Goal: Task Accomplishment & Management: Complete application form

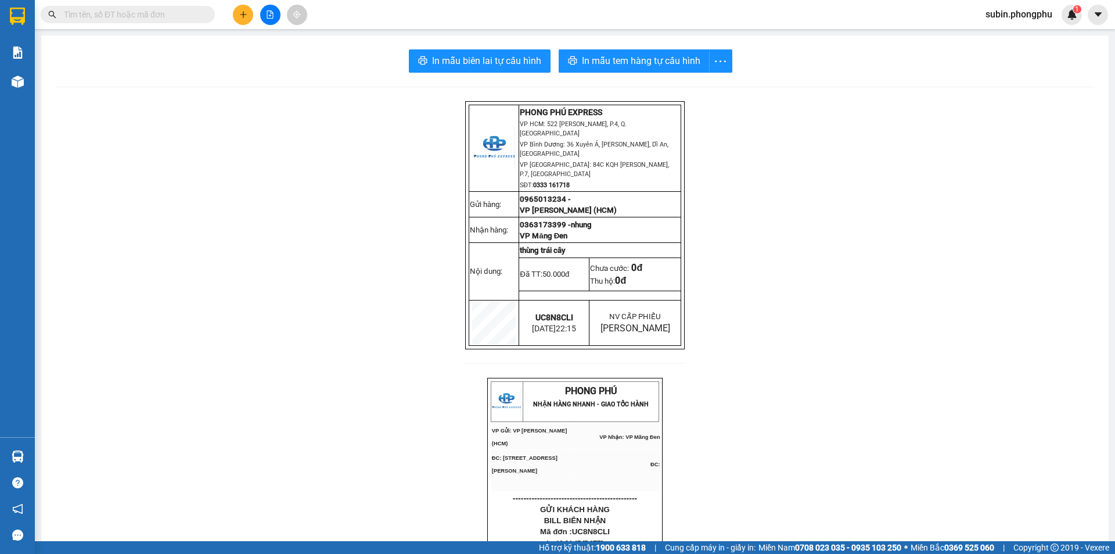
click at [241, 20] on button at bounding box center [243, 15] width 20 height 20
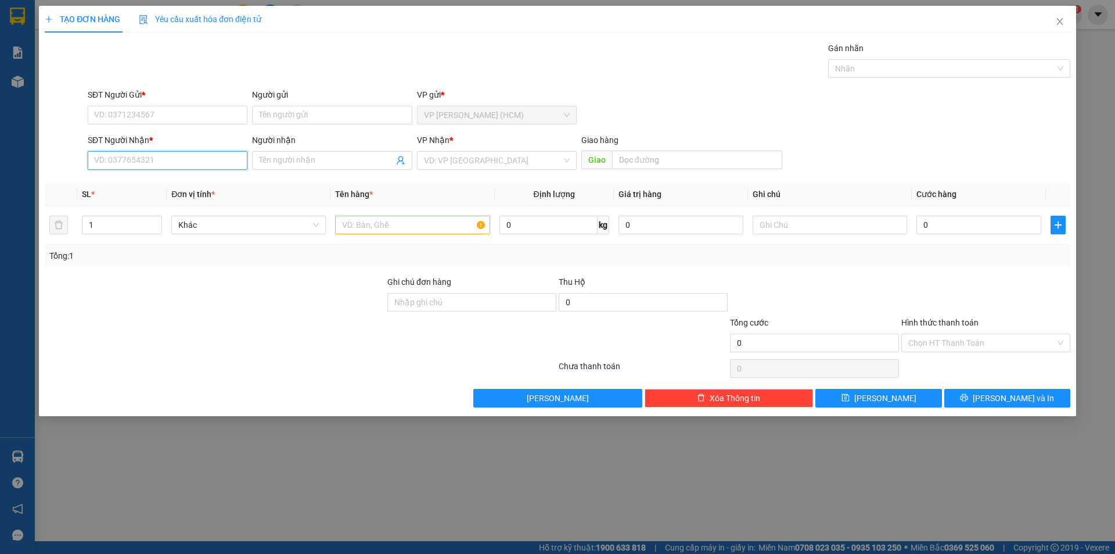
click at [149, 162] on input "SĐT Người Nhận *" at bounding box center [168, 160] width 160 height 19
click at [149, 117] on input "SĐT Người Gửi *" at bounding box center [168, 115] width 160 height 19
type input "0393180602"
click at [290, 110] on input "Người gửi" at bounding box center [332, 115] width 160 height 19
type input "a.Sỹ"
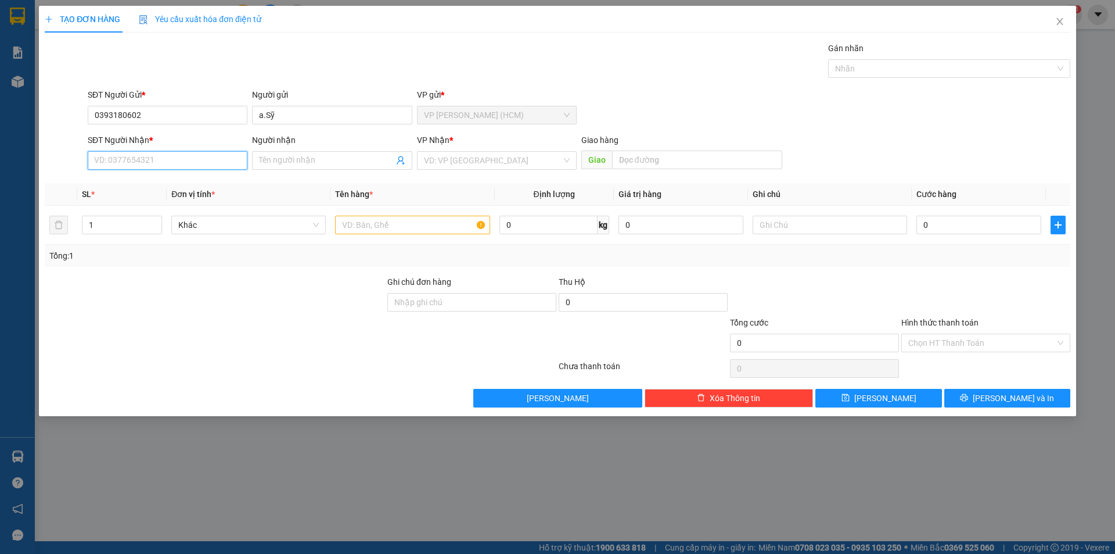
click at [131, 163] on input "SĐT Người Nhận *" at bounding box center [168, 160] width 160 height 19
type input "0908467487"
click at [281, 162] on input "Người nhận" at bounding box center [326, 160] width 134 height 13
type input "A.Thiện"
click at [471, 162] on input "search" at bounding box center [493, 160] width 138 height 17
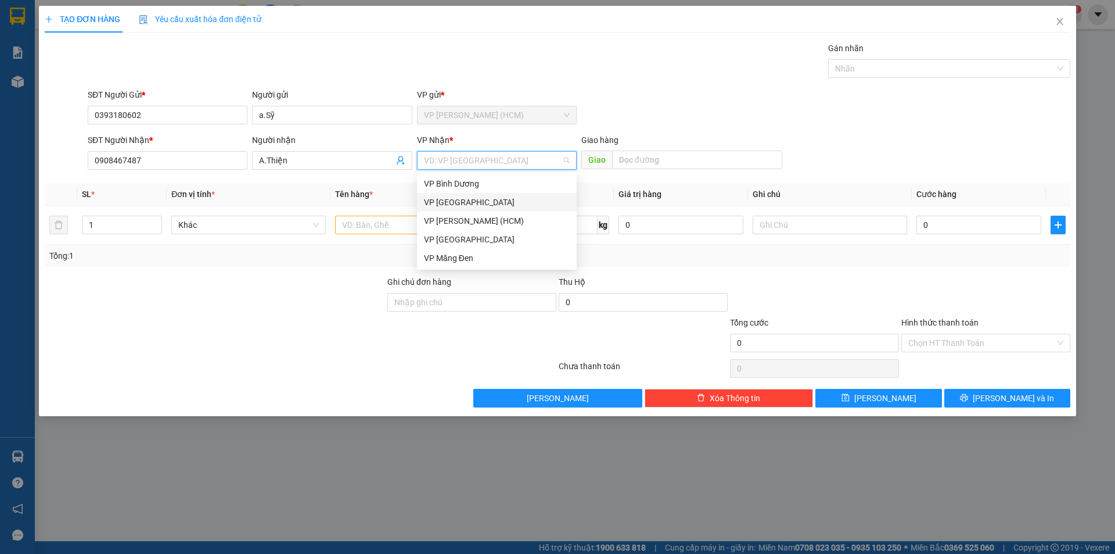
click at [453, 203] on div "VP [GEOGRAPHIC_DATA]" at bounding box center [497, 202] width 146 height 13
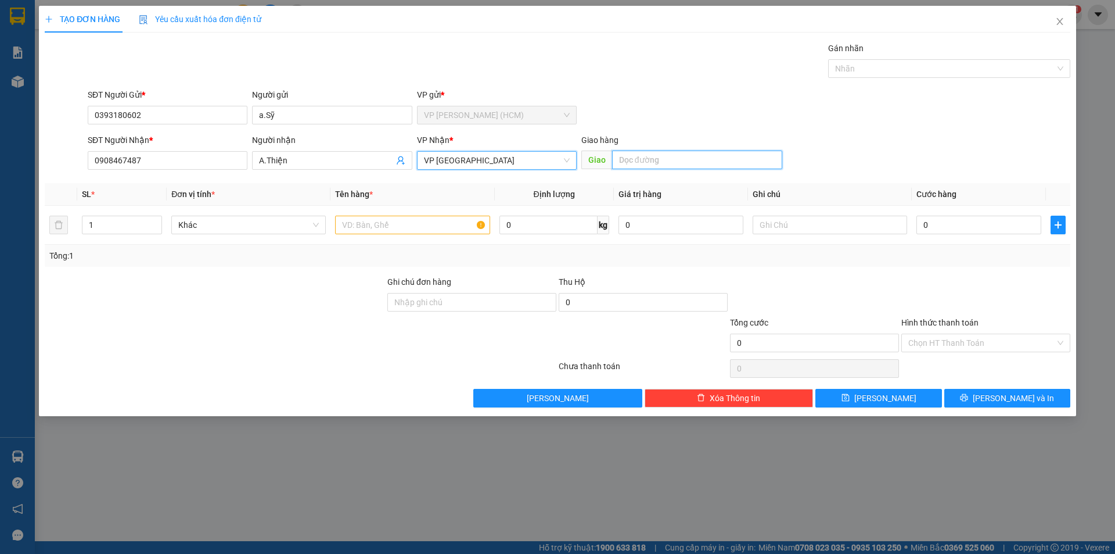
click at [641, 160] on input "text" at bounding box center [697, 159] width 170 height 19
click at [443, 225] on input "text" at bounding box center [412, 225] width 155 height 19
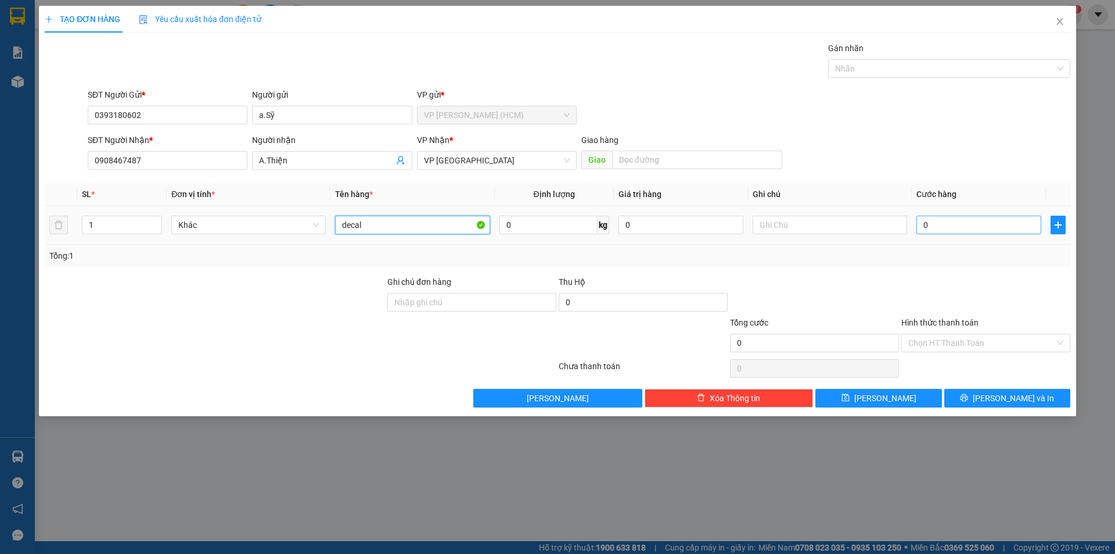
type input "decal"
click at [962, 225] on input "0" at bounding box center [979, 225] width 125 height 19
type input "8"
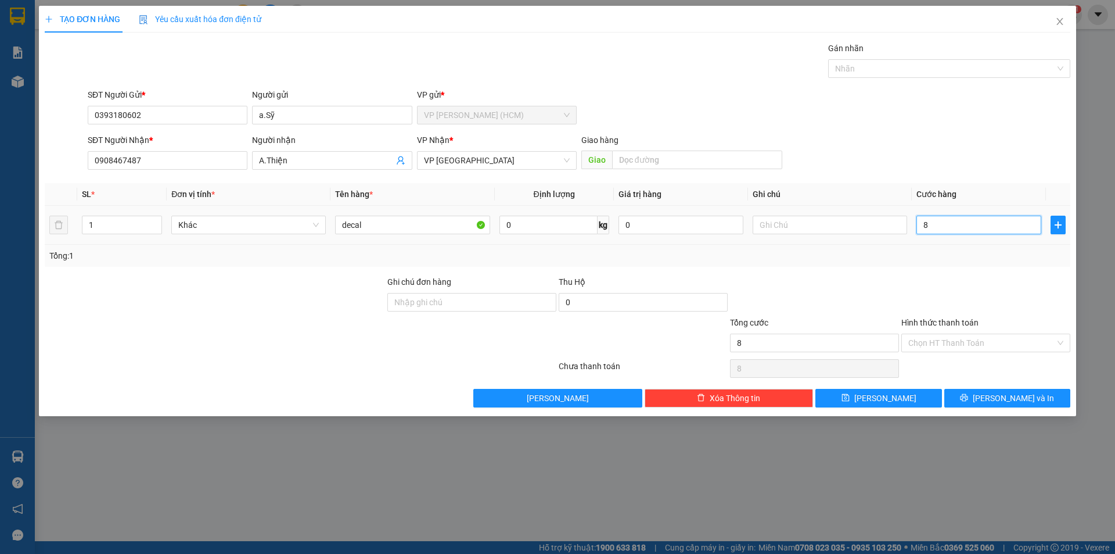
type input "80"
type input "800"
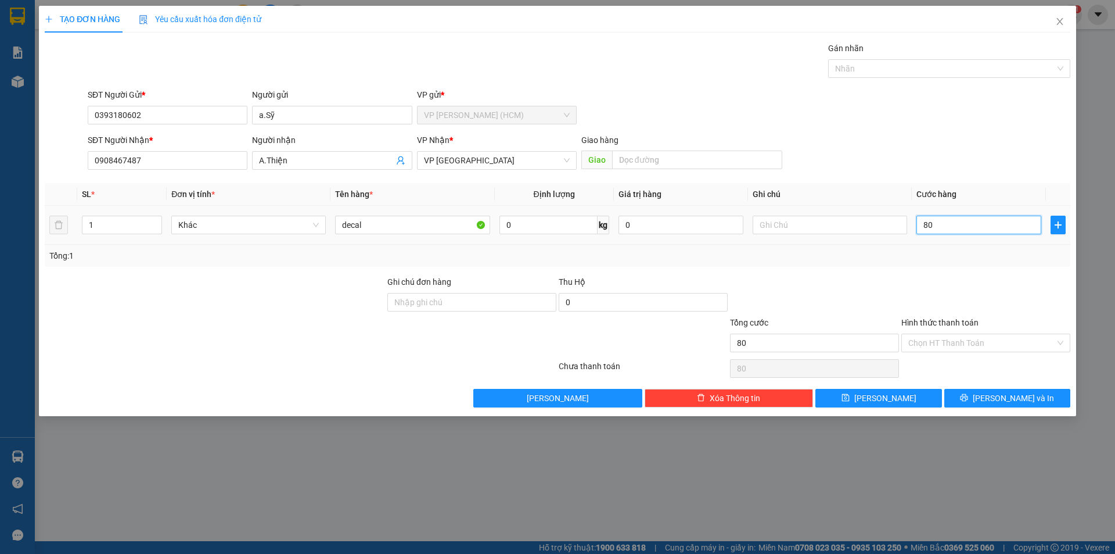
type input "800"
type input "8.000"
type input "80.000"
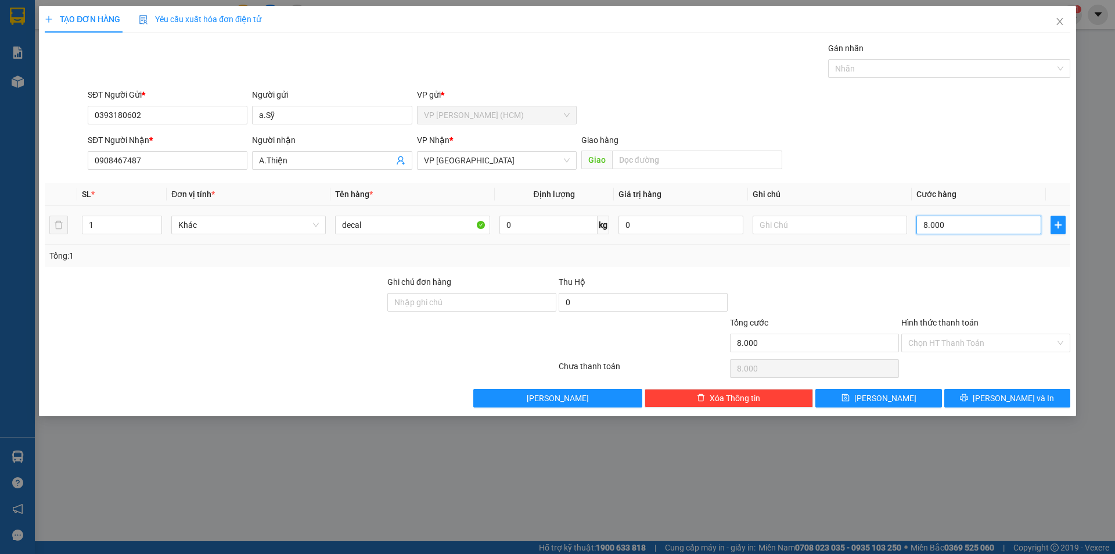
type input "80.000"
click at [1002, 394] on span "[PERSON_NAME] và In" at bounding box center [1013, 398] width 81 height 13
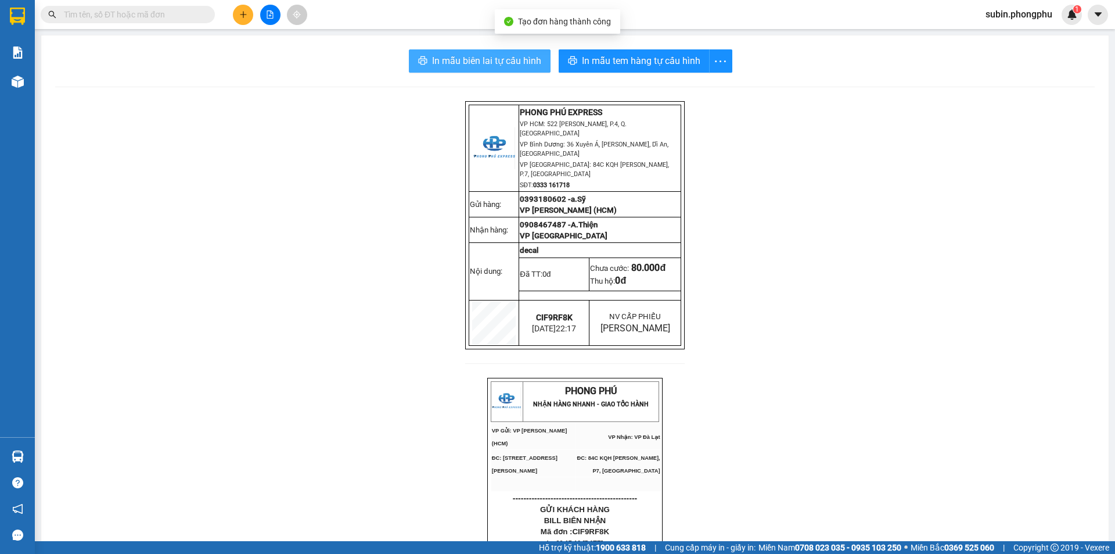
click at [492, 51] on button "In mẫu biên lai tự cấu hình" at bounding box center [480, 60] width 142 height 23
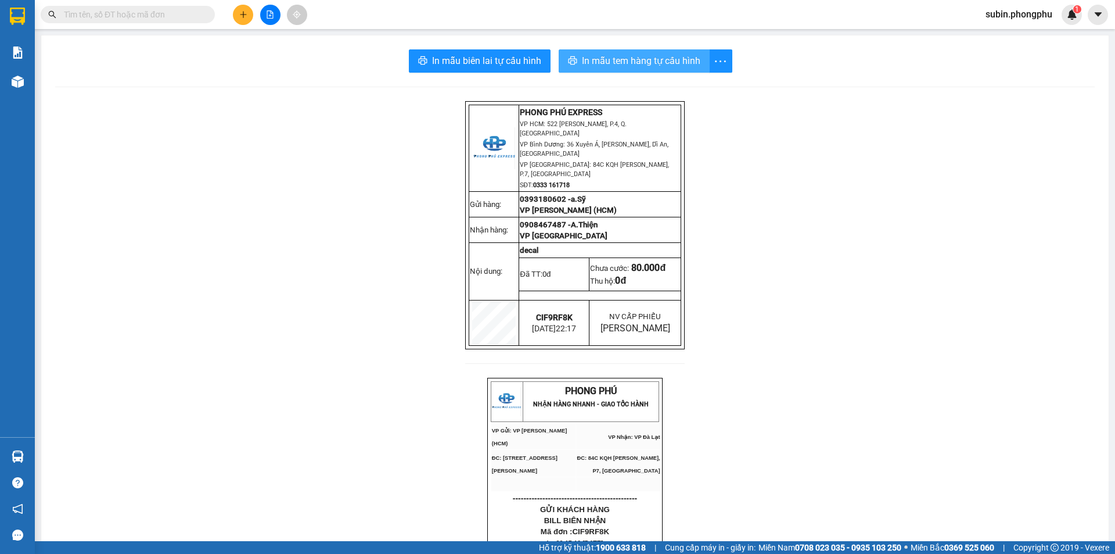
click at [623, 64] on span "In mẫu tem hàng tự cấu hình" at bounding box center [641, 60] width 119 height 15
click at [597, 64] on span "In mẫu tem hàng tự cấu hình" at bounding box center [641, 60] width 119 height 15
